Goal: Task Accomplishment & Management: Complete application form

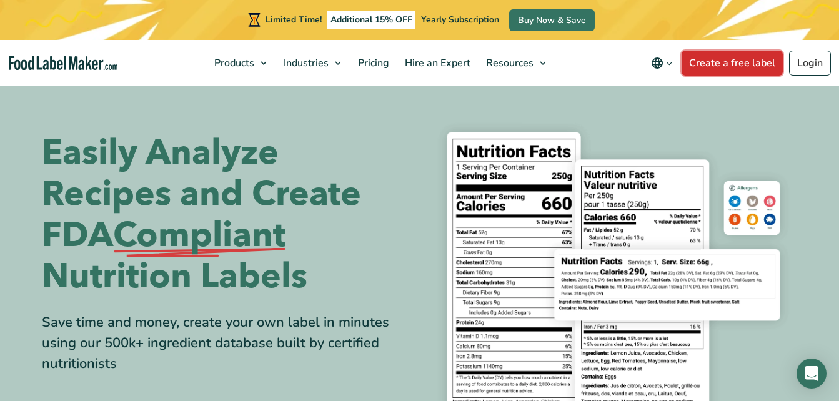
click at [734, 68] on link "Create a free label" at bounding box center [732, 63] width 101 height 25
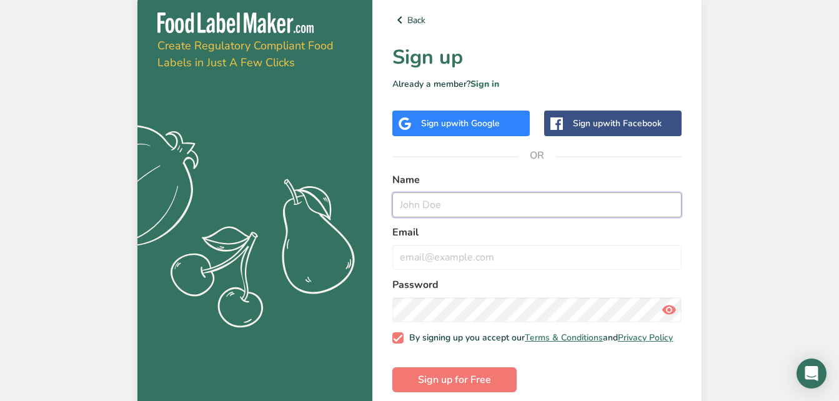
click at [467, 198] on input "text" at bounding box center [536, 204] width 289 height 25
type input "Shaniece Thames"
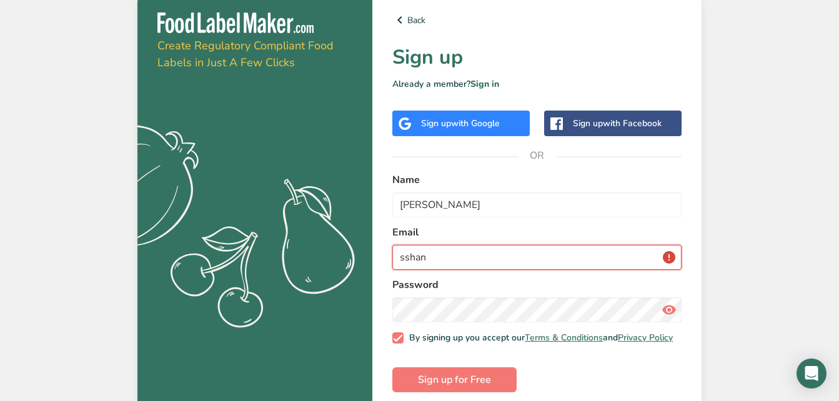
type input "sshaniece@rocketmail.com"
click at [669, 317] on icon at bounding box center [669, 310] width 15 height 22
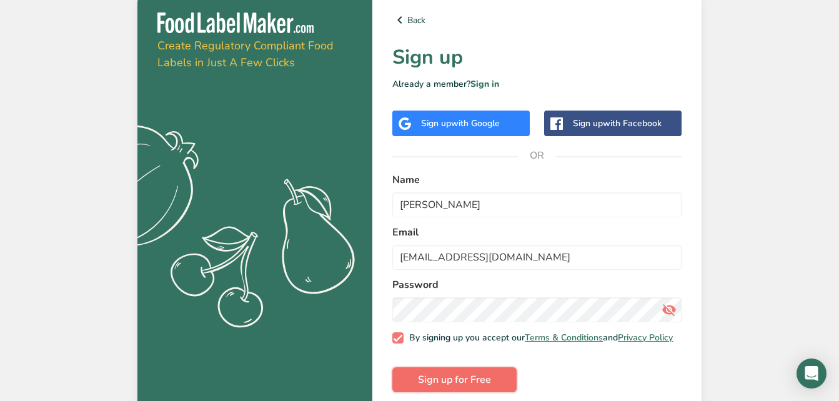
click at [484, 379] on span "Sign up for Free" at bounding box center [454, 379] width 73 height 15
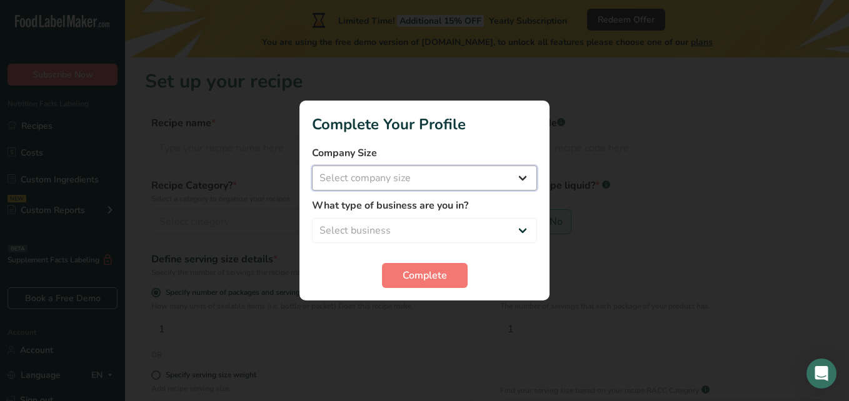
click at [469, 177] on select "Select company size Fewer than 10 Employees 10 to 50 Employees 51 to 500 Employ…" at bounding box center [424, 178] width 225 height 25
select select "1"
click at [312, 166] on select "Select company size Fewer than 10 Employees 10 to 50 Employees 51 to 500 Employ…" at bounding box center [424, 178] width 225 height 25
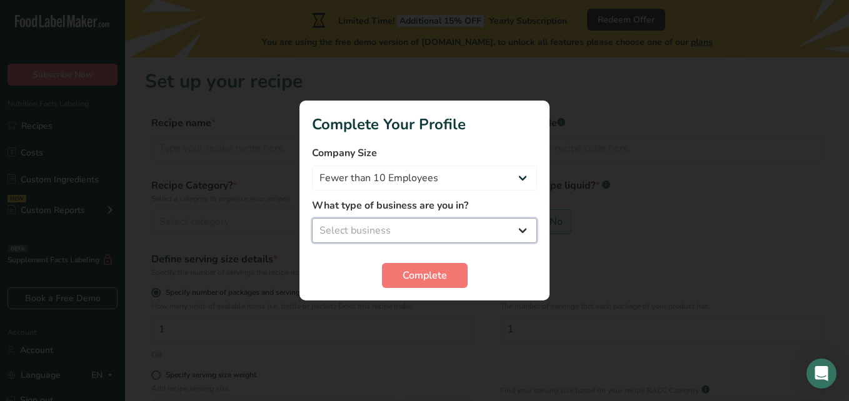
click at [490, 229] on select "Select business Packaged Food Manufacturer Restaurant & Cafe Bakery Meal Plans …" at bounding box center [424, 230] width 225 height 25
select select "3"
click at [312, 218] on select "Select business Packaged Food Manufacturer Restaurant & Cafe Bakery Meal Plans …" at bounding box center [424, 230] width 225 height 25
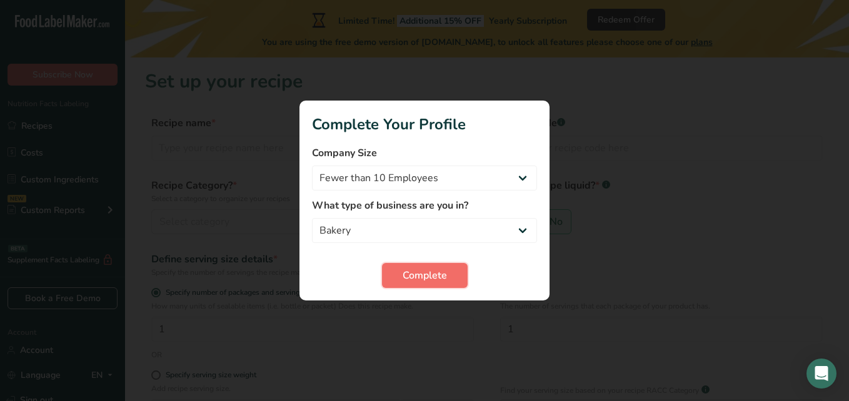
click at [446, 280] on span "Complete" at bounding box center [424, 275] width 44 height 15
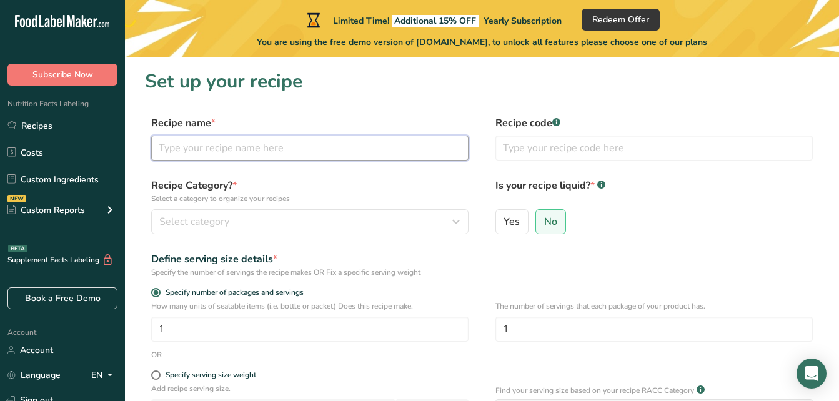
click at [349, 153] on input "text" at bounding box center [309, 148] width 317 height 25
type input "Apple Pie Cinnamon Rolls"
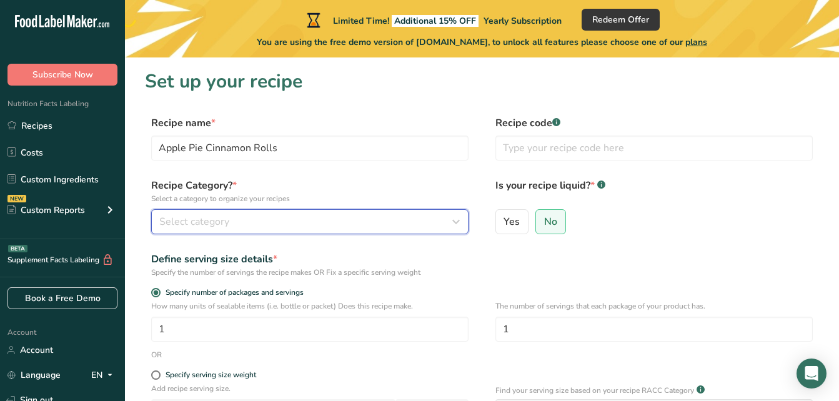
click at [269, 214] on button "Select category" at bounding box center [309, 221] width 317 height 25
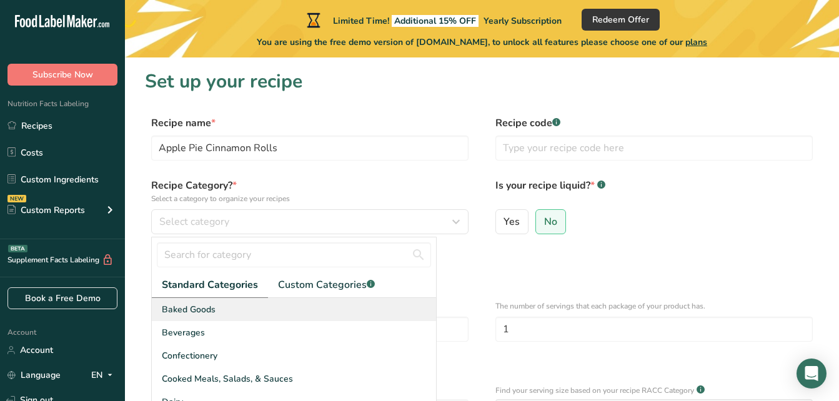
click at [244, 307] on div "Baked Goods" at bounding box center [294, 309] width 284 height 23
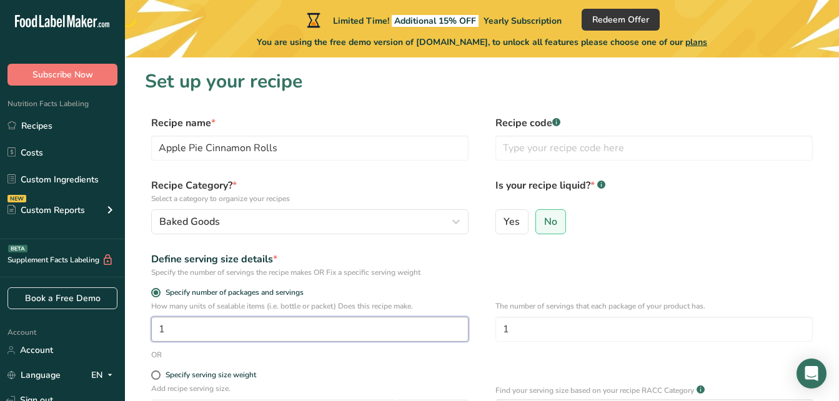
click at [280, 331] on input "1" at bounding box center [309, 329] width 317 height 25
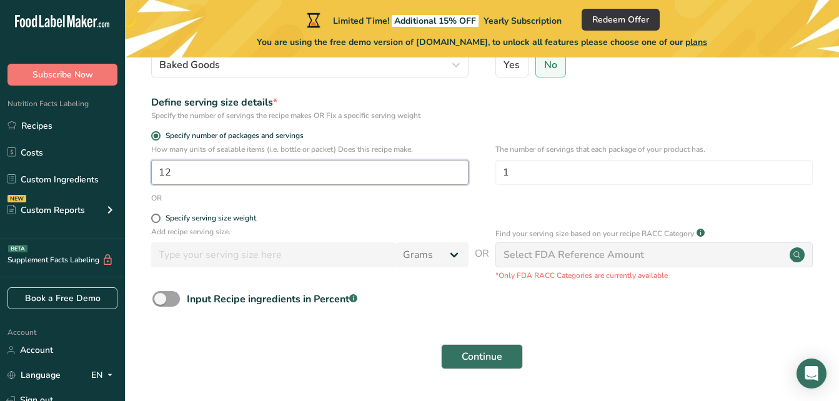
scroll to position [159, 0]
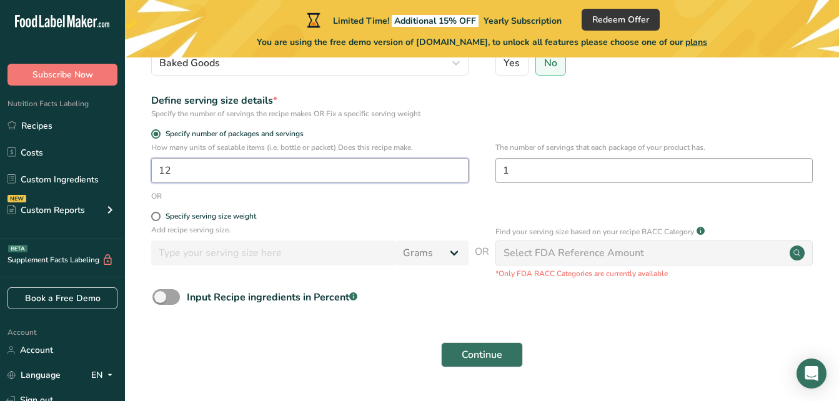
type input "12"
click at [646, 167] on input "1" at bounding box center [654, 170] width 317 height 25
type input "12"
click at [357, 166] on input "12" at bounding box center [309, 170] width 317 height 25
type input "1"
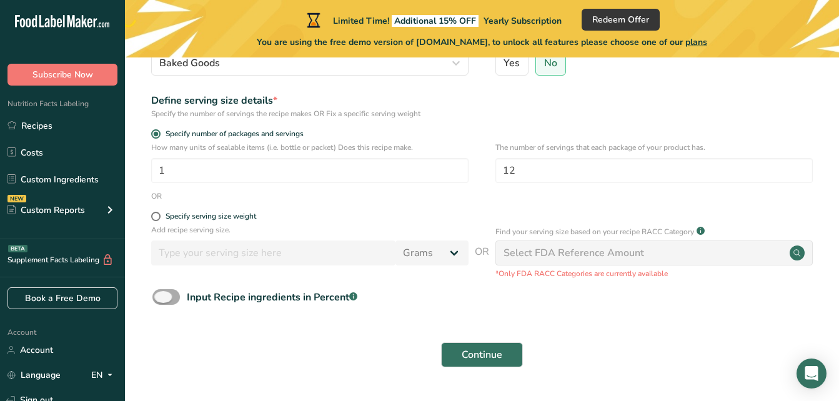
click at [168, 295] on span at bounding box center [165, 297] width 27 height 16
click at [161, 295] on input "Input Recipe ingredients in Percent .a-a{fill:#347362;}.b-a{fill:#fff;}" at bounding box center [156, 297] width 8 height 8
checkbox input "true"
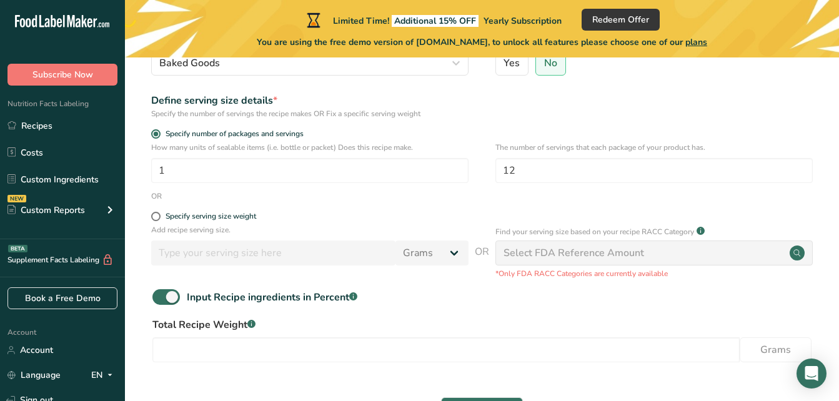
click at [584, 257] on div "Select FDA Reference Amount" at bounding box center [574, 253] width 141 height 15
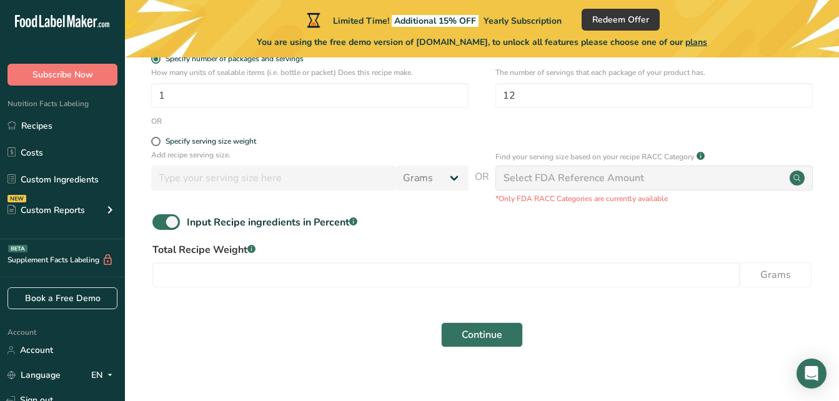
scroll to position [247, 0]
